Goal: Check status: Check status

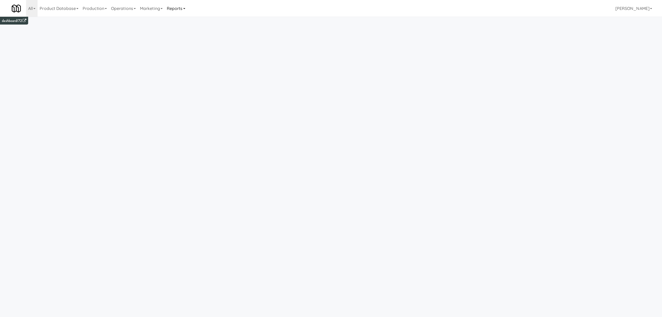
click at [172, 10] on link "Reports" at bounding box center [176, 8] width 23 height 17
click at [178, 42] on link "Payouts" at bounding box center [186, 41] width 42 height 9
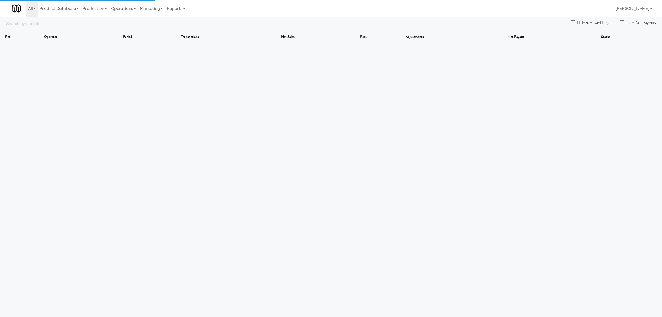
click at [28, 23] on input "text" at bounding box center [32, 24] width 52 height 10
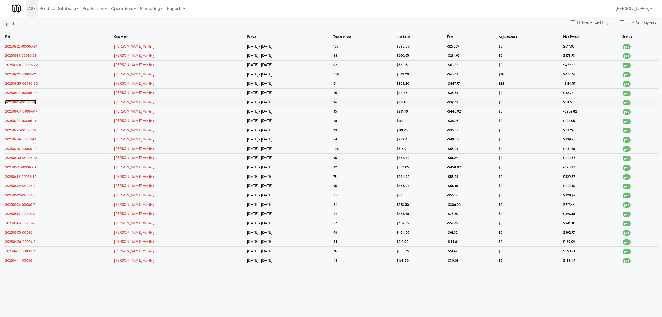
click at [25, 102] on link "20250811-00086-18" at bounding box center [20, 102] width 31 height 5
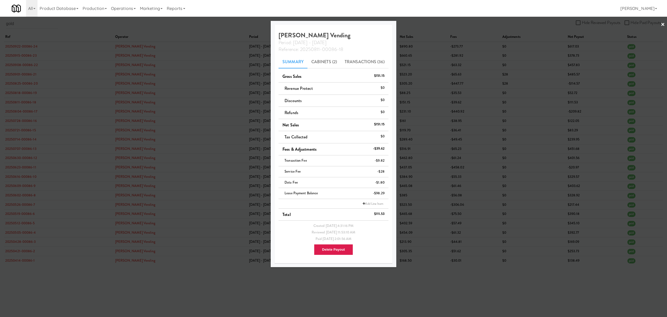
click at [191, 283] on div at bounding box center [333, 158] width 667 height 317
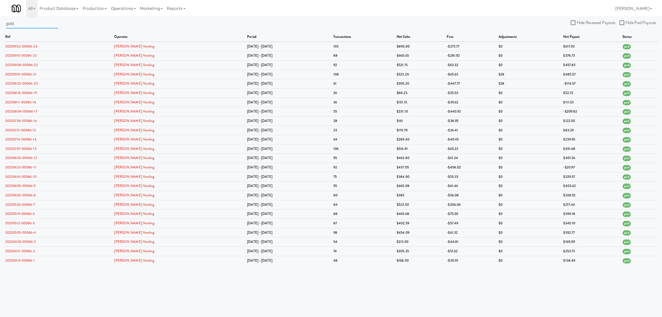
drag, startPoint x: 42, startPoint y: 25, endPoint x: -138, endPoint y: 12, distance: 180.1
click at [0, 12] on html "Okay Okay Select date: previous 2025-Sep next Su Mo Tu We Th Fr Sa 31 1 2 3 4 5…" at bounding box center [331, 158] width 662 height 317
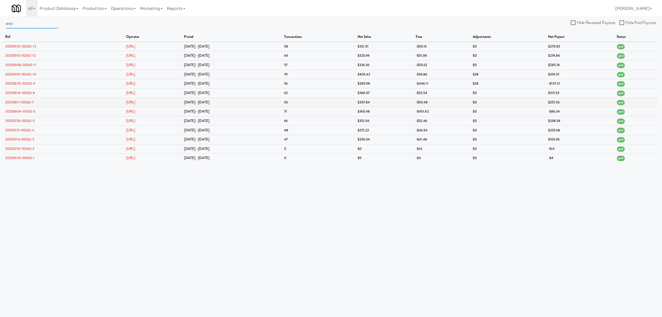
type input "evo"
click at [20, 104] on link "20250811-00262-7" at bounding box center [19, 102] width 29 height 5
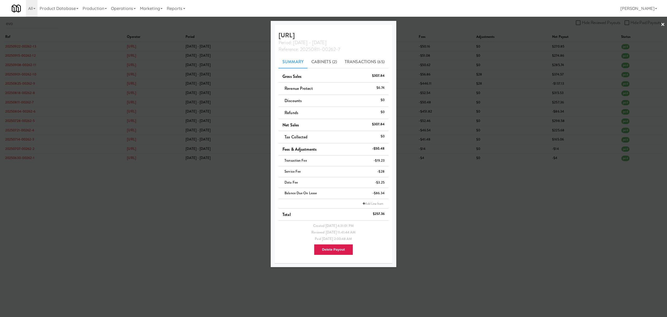
click at [71, 195] on div at bounding box center [333, 158] width 667 height 317
